Goal: Check status: Check status

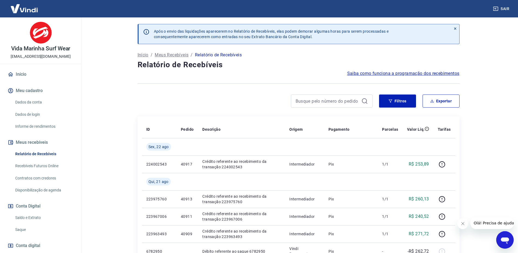
scroll to position [27, 0]
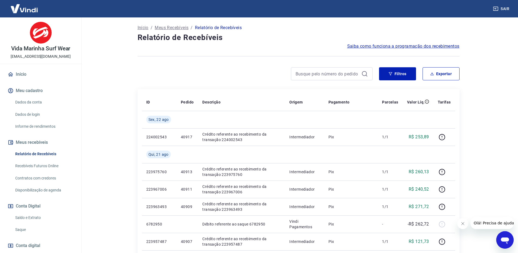
click at [463, 223] on icon "Fechar mensagem da empresa" at bounding box center [462, 223] width 4 height 4
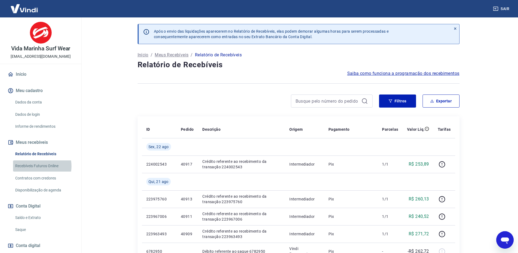
click at [39, 166] on link "Recebíveis Futuros Online" at bounding box center [44, 165] width 62 height 11
click at [395, 99] on button "Filtros" at bounding box center [397, 100] width 37 height 13
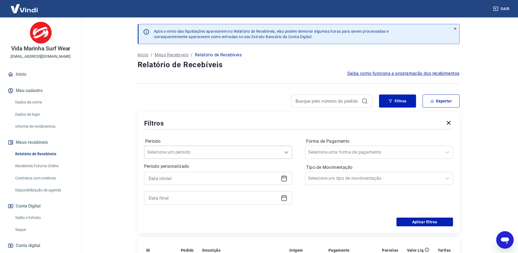
click at [287, 154] on icon at bounding box center [286, 152] width 7 height 7
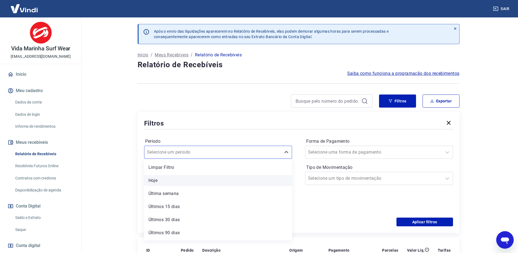
click at [167, 181] on div "Hoje" at bounding box center [218, 180] width 148 height 11
click at [154, 180] on input at bounding box center [214, 178] width 130 height 8
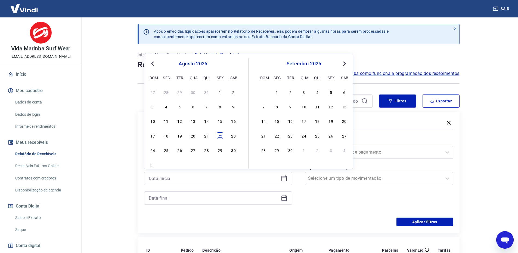
click at [220, 136] on div "22" at bounding box center [220, 135] width 7 height 7
type input "22/08/2025"
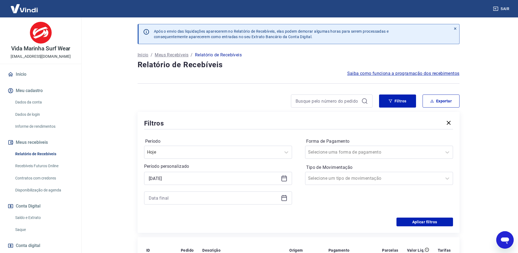
click at [200, 203] on div at bounding box center [218, 197] width 148 height 13
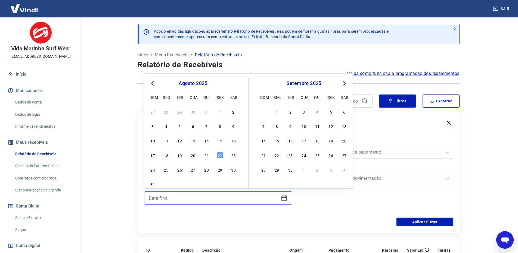
click at [197, 200] on input at bounding box center [214, 198] width 130 height 8
click at [219, 155] on div "22" at bounding box center [220, 155] width 7 height 7
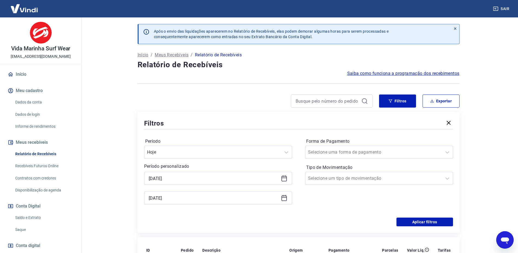
type input "22/08/2025"
click at [427, 220] on button "Aplicar filtros" at bounding box center [424, 221] width 57 height 9
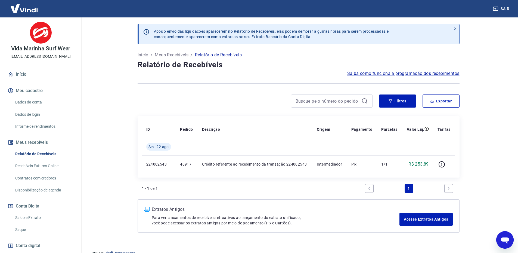
scroll to position [10, 0]
